Goal: Entertainment & Leisure: Consume media (video, audio)

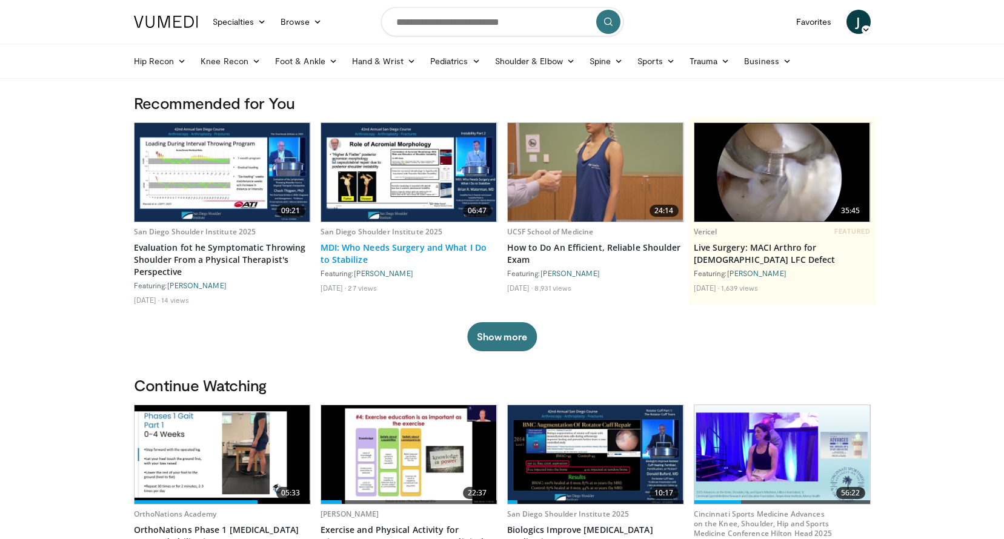
click at [458, 255] on link "MDI: Who Needs Surgery and What I Do to Stabilize" at bounding box center [409, 254] width 177 height 24
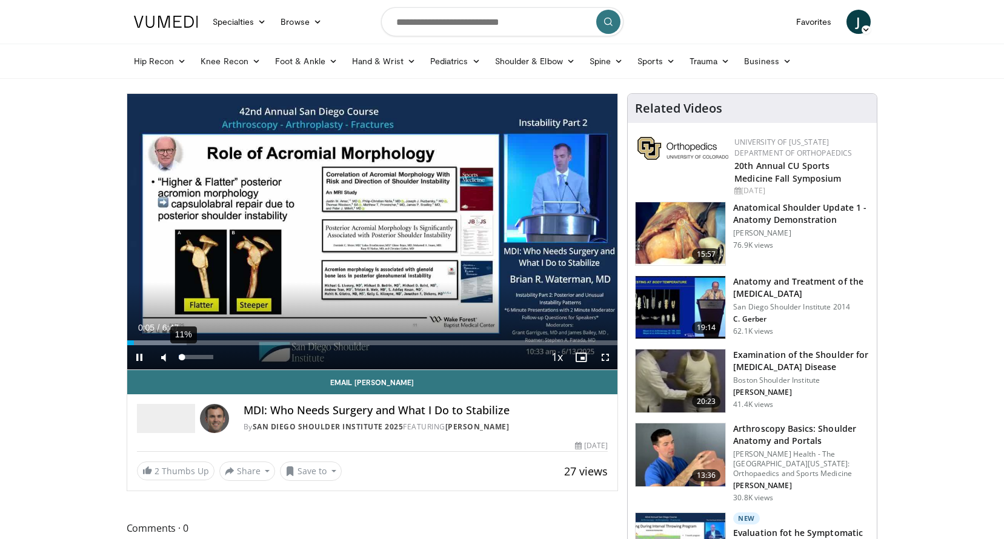
click at [182, 358] on div "Volume Level" at bounding box center [181, 357] width 4 height 4
click at [184, 359] on div "Volume Level" at bounding box center [181, 357] width 5 height 4
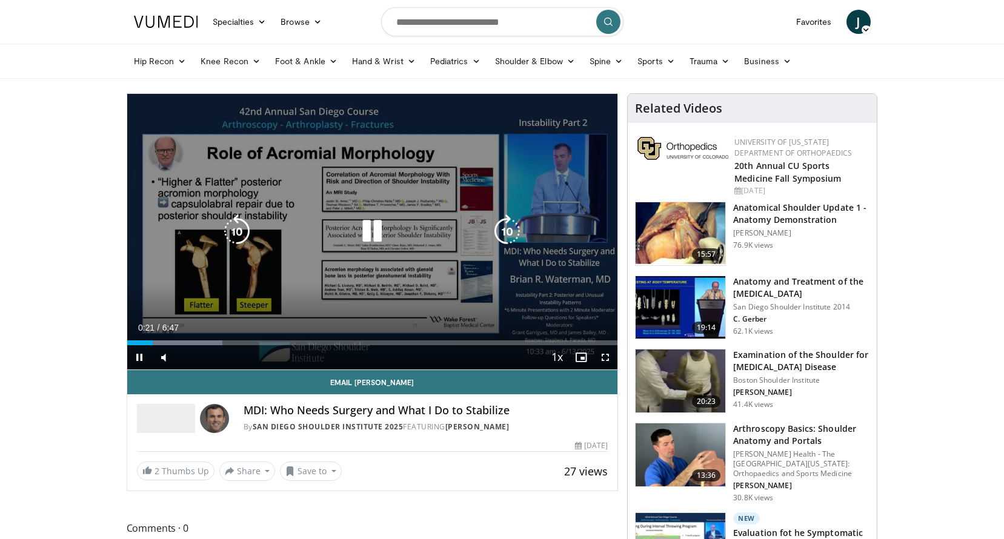
click at [367, 233] on icon "Video Player" at bounding box center [372, 232] width 34 height 34
click at [371, 236] on icon "Video Player" at bounding box center [372, 232] width 34 height 34
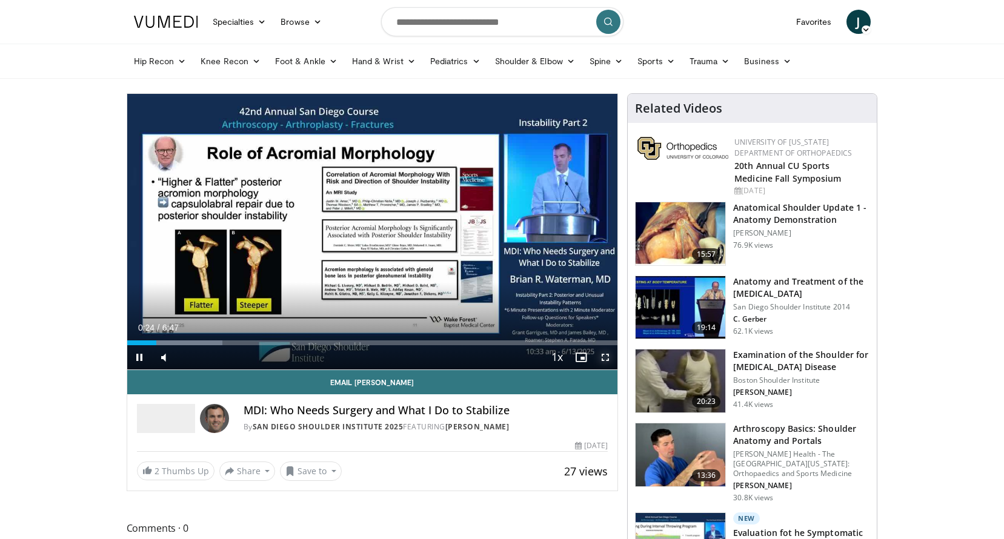
click at [611, 360] on span "Video Player" at bounding box center [605, 357] width 24 height 24
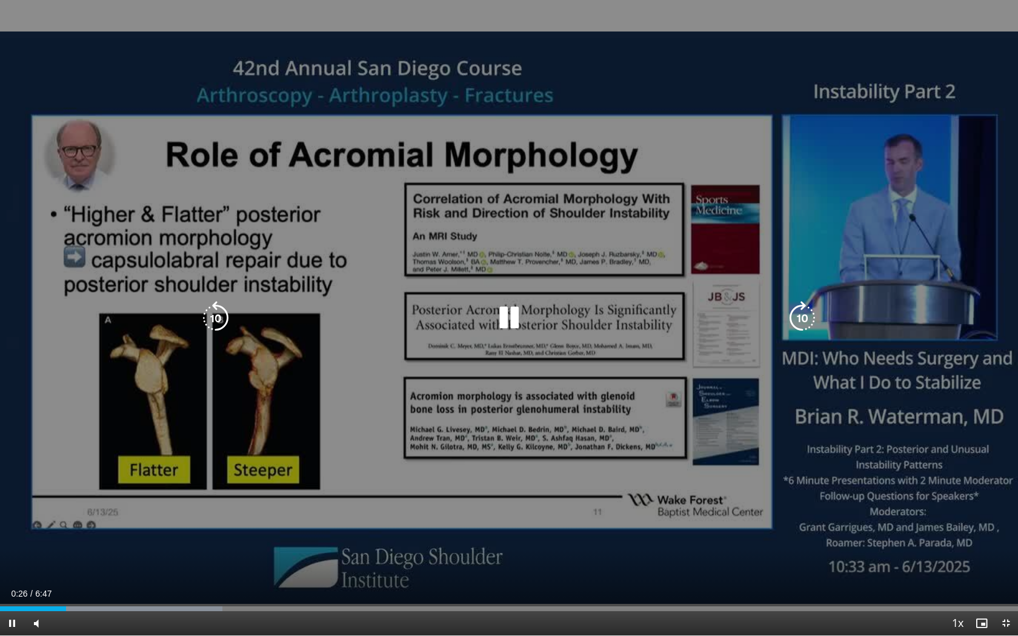
click at [510, 311] on icon "Video Player" at bounding box center [509, 318] width 34 height 34
click at [504, 321] on icon "Video Player" at bounding box center [509, 318] width 34 height 34
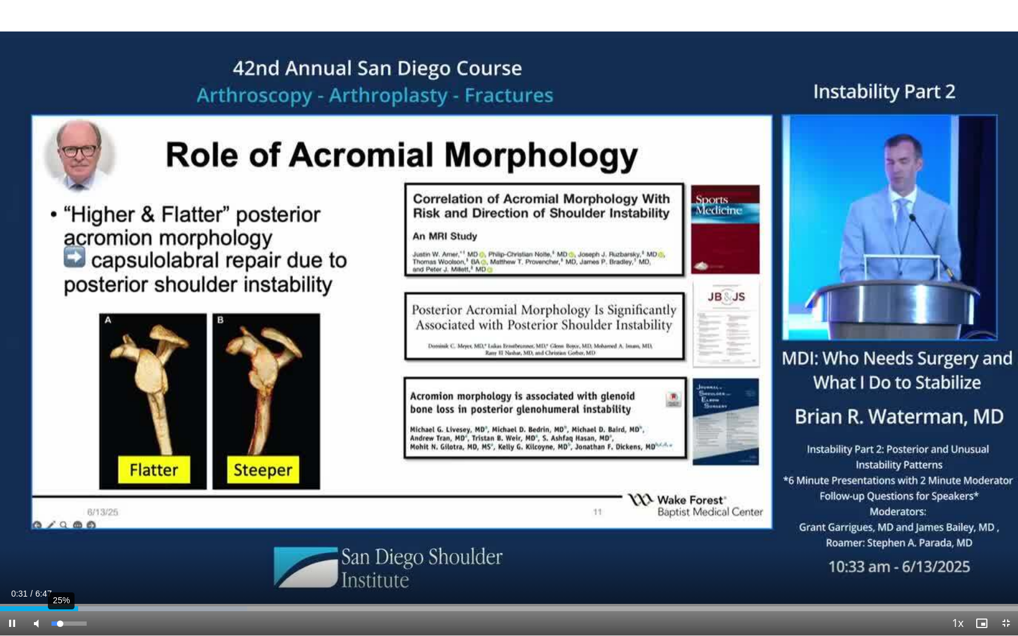
click at [60, 539] on div "Volume Level" at bounding box center [56, 624] width 8 height 4
click at [64, 539] on div "Volume Level" at bounding box center [58, 624] width 13 height 4
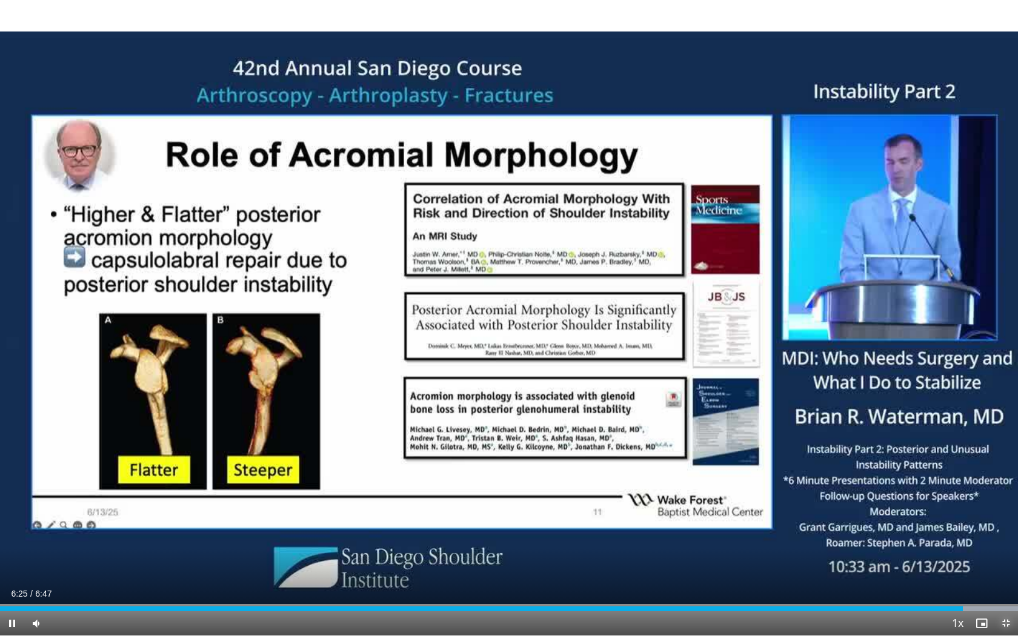
click at [1002, 539] on span "Video Player" at bounding box center [1006, 623] width 24 height 24
